Goal: Communication & Community: Participate in discussion

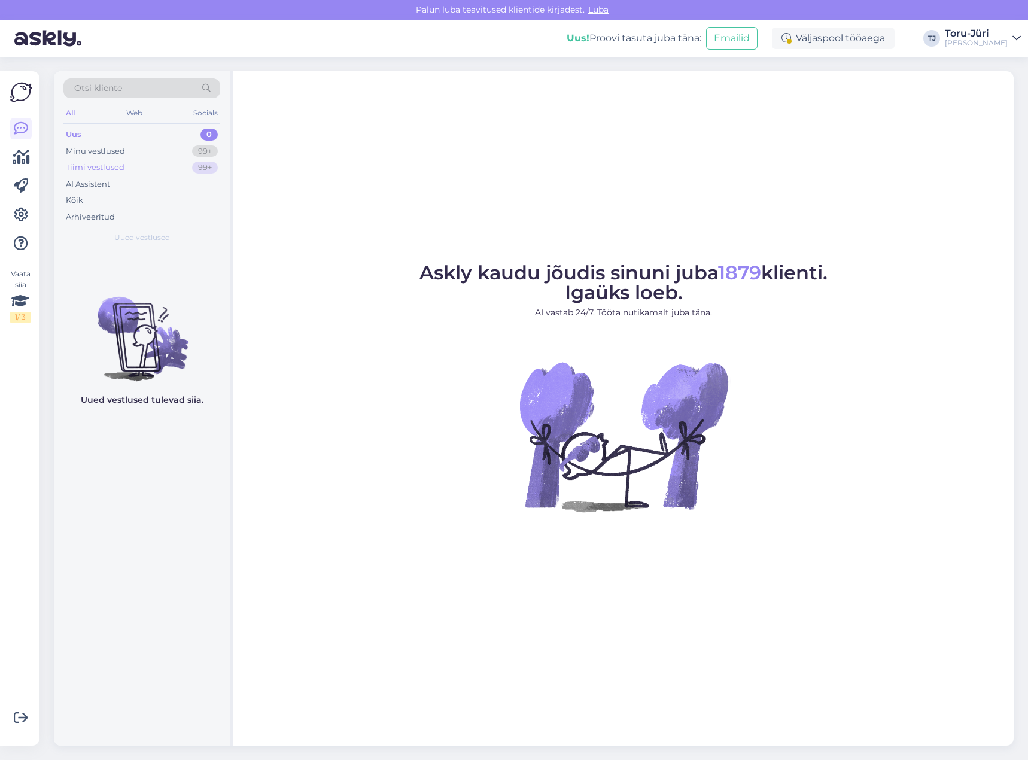
click at [129, 172] on div "Tiimi vestlused 99+" at bounding box center [141, 167] width 157 height 17
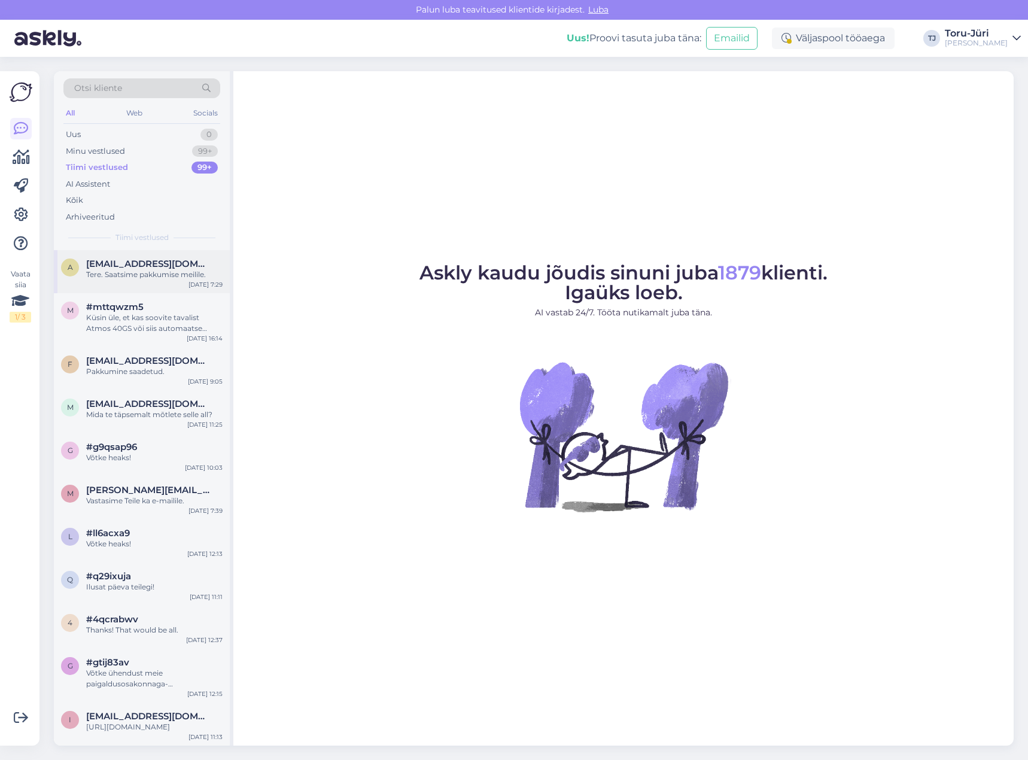
click at [133, 275] on div "Tere. Saatsime pakkumise meilile." at bounding box center [154, 274] width 136 height 11
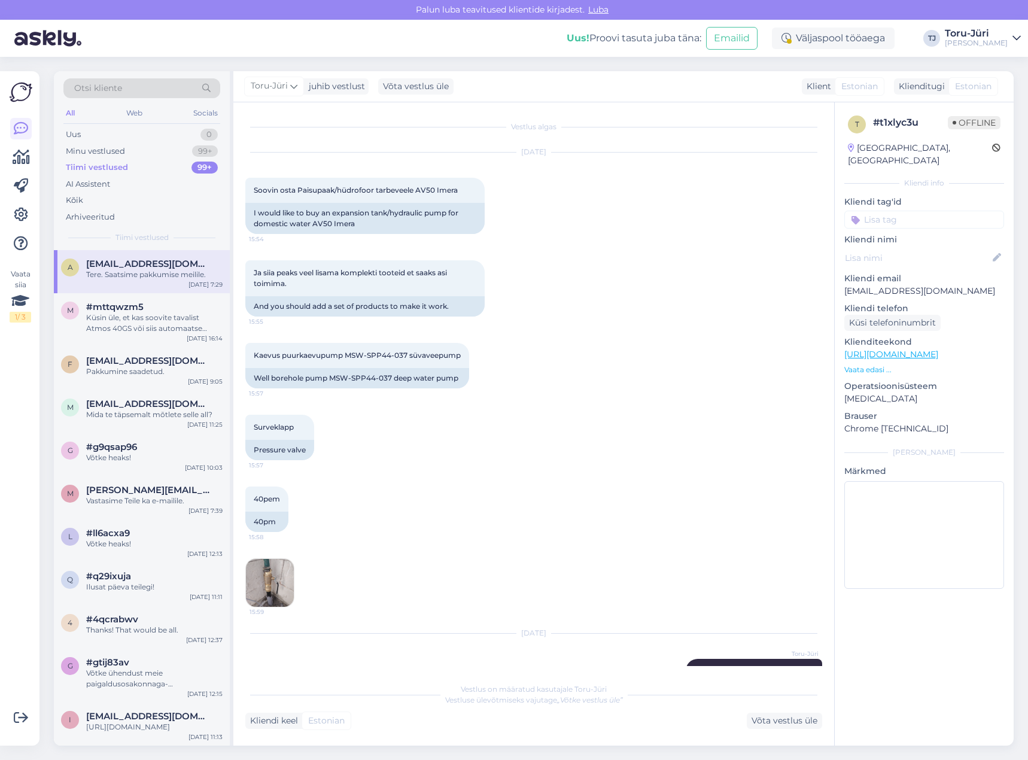
scroll to position [31, 0]
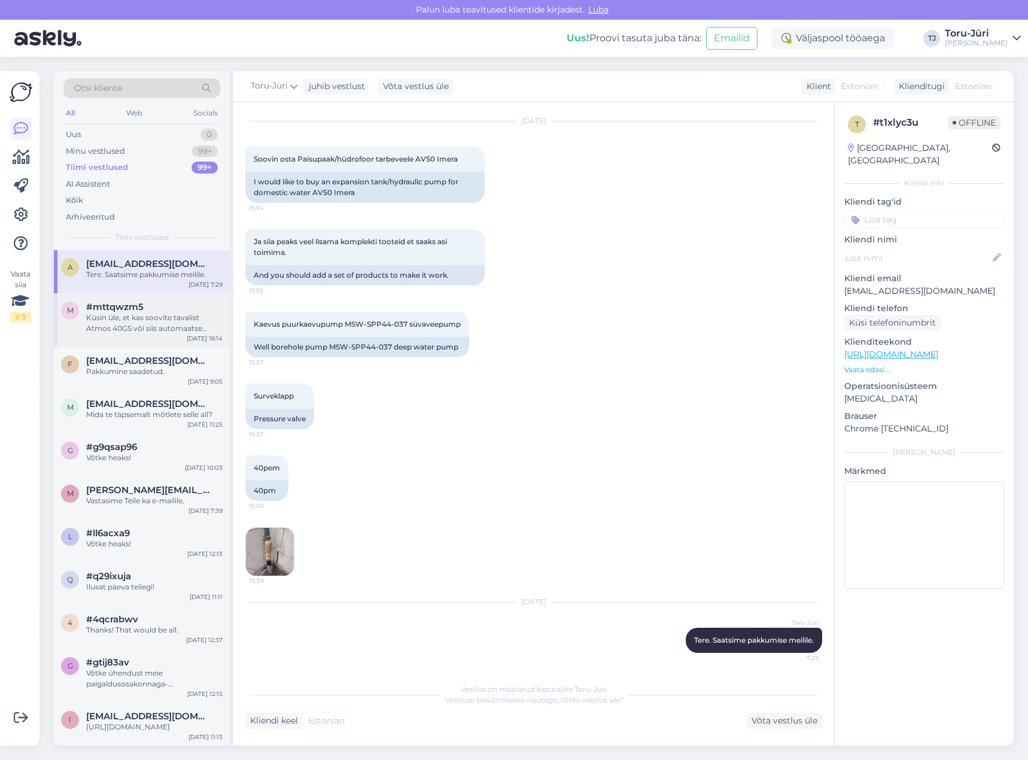
click at [124, 301] on div "m #mttqwzm5 Küsin üle, et kas soovite tavalist Atmos 40GS või siis automaatse s…" at bounding box center [142, 320] width 176 height 54
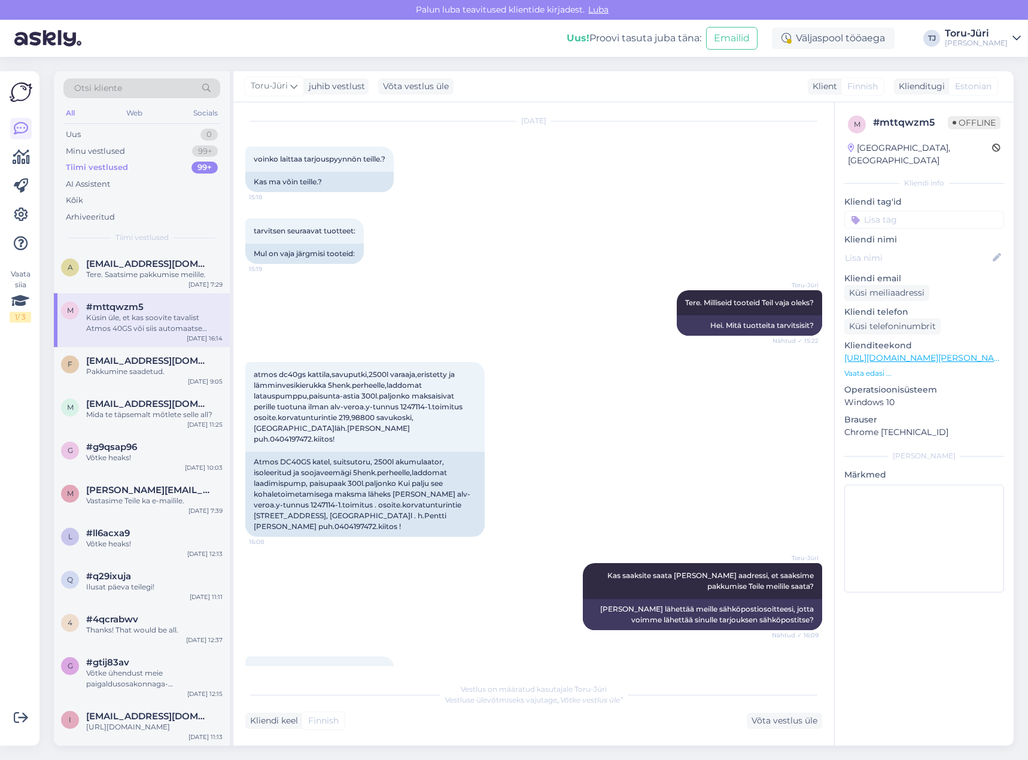
scroll to position [378, 0]
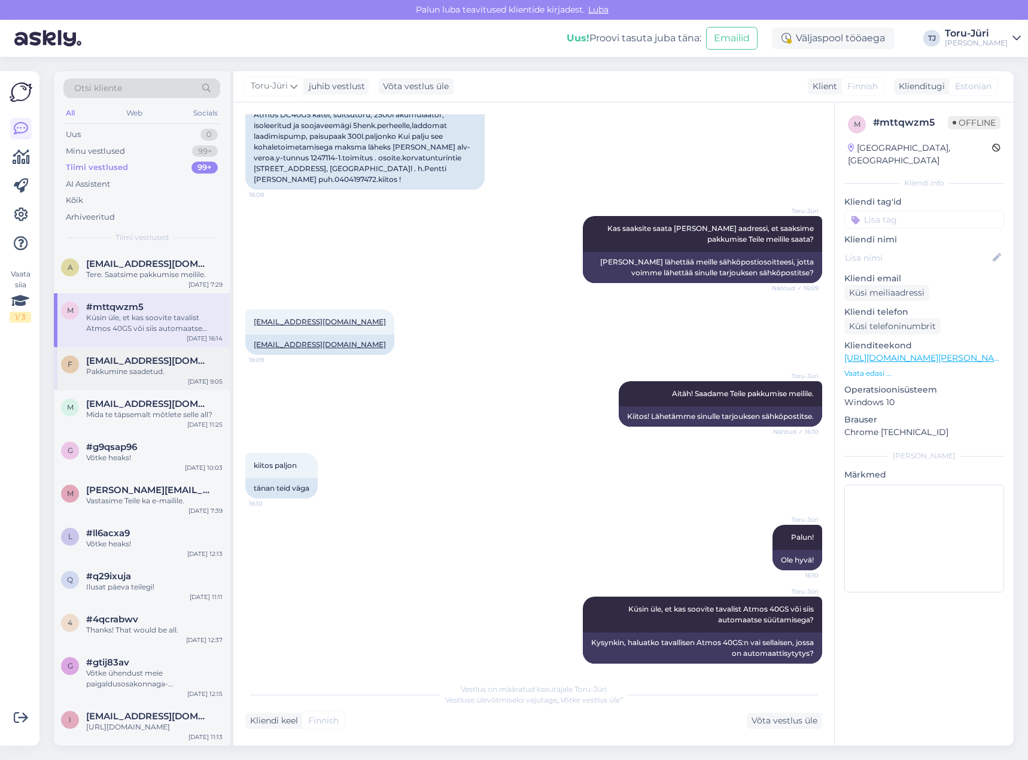
click at [117, 362] on span "[EMAIL_ADDRESS][DOMAIN_NAME]" at bounding box center [148, 360] width 124 height 11
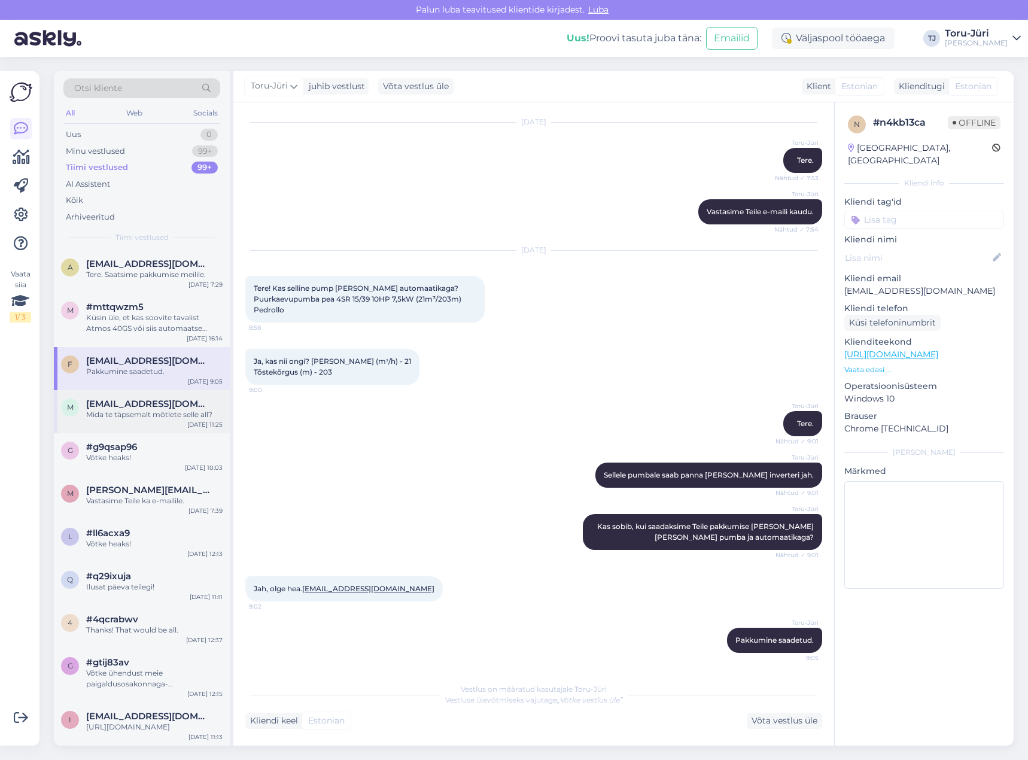
click at [126, 405] on span "[EMAIL_ADDRESS][DOMAIN_NAME]" at bounding box center [148, 403] width 124 height 11
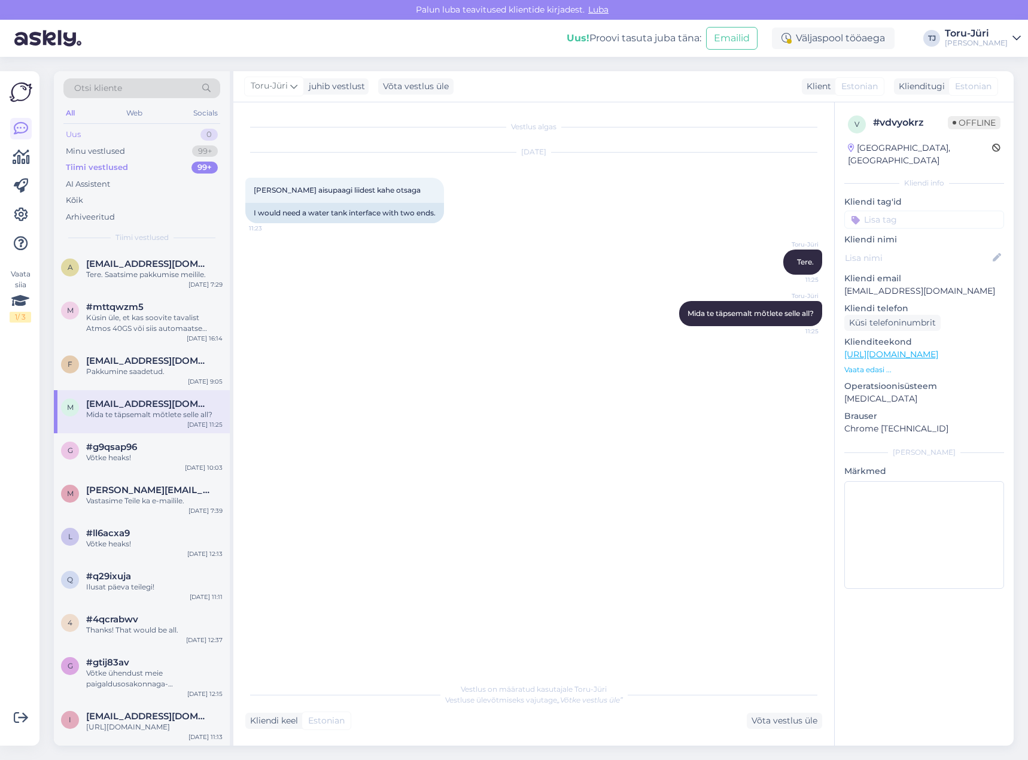
click at [108, 133] on div "Uus 0" at bounding box center [141, 134] width 157 height 17
